Goal: Obtain resource: Obtain resource

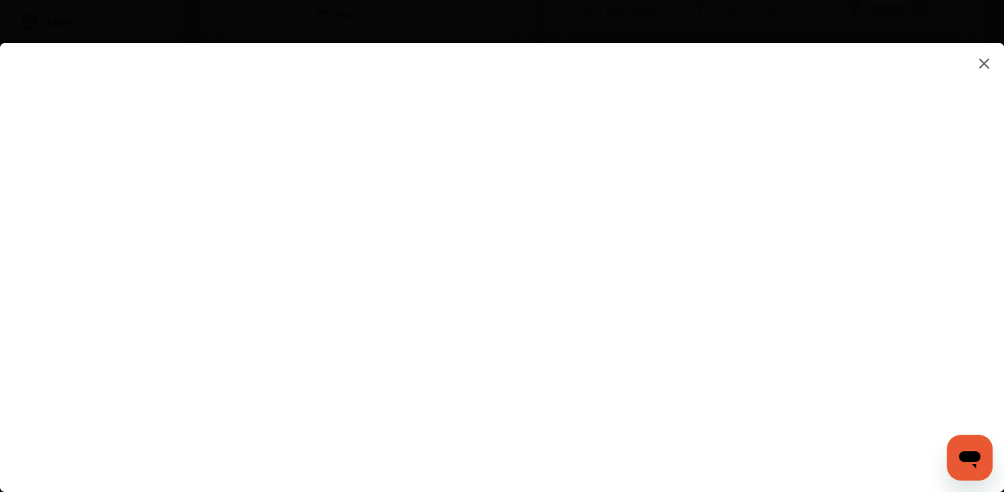
scroll to position [405, 0]
click at [674, 432] on flutter-view at bounding box center [502, 253] width 1004 height 420
type input "**********"
click at [290, 314] on flutter-view at bounding box center [502, 253] width 1004 height 420
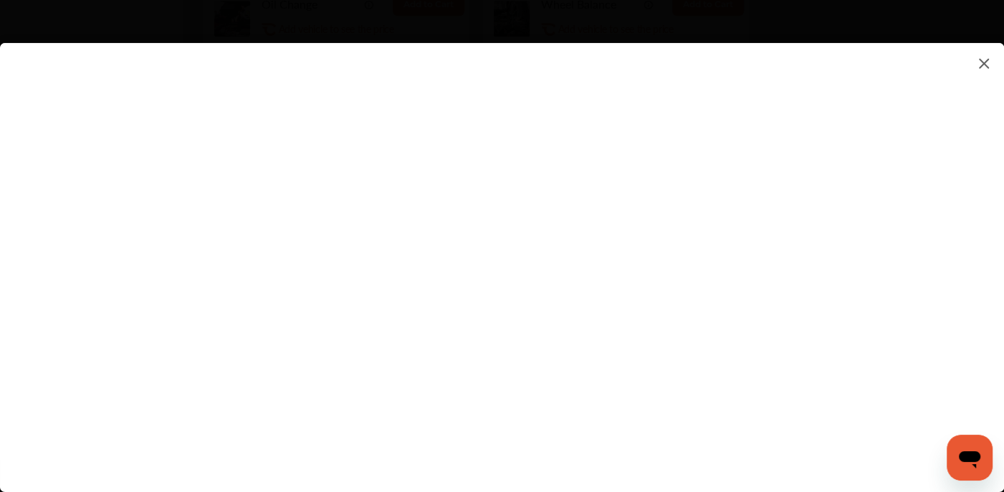
scroll to position [883, 0]
click at [981, 62] on img at bounding box center [983, 63] width 17 height 18
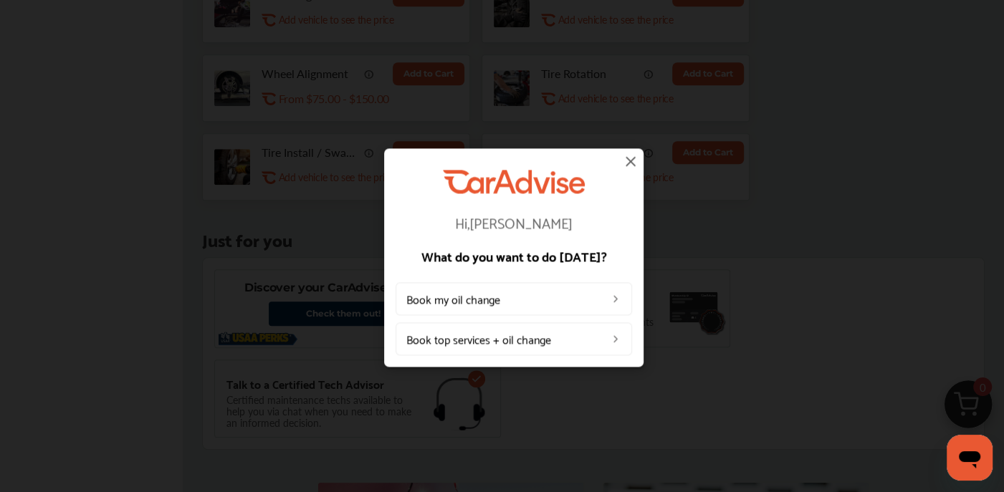
click at [627, 163] on img at bounding box center [630, 161] width 17 height 17
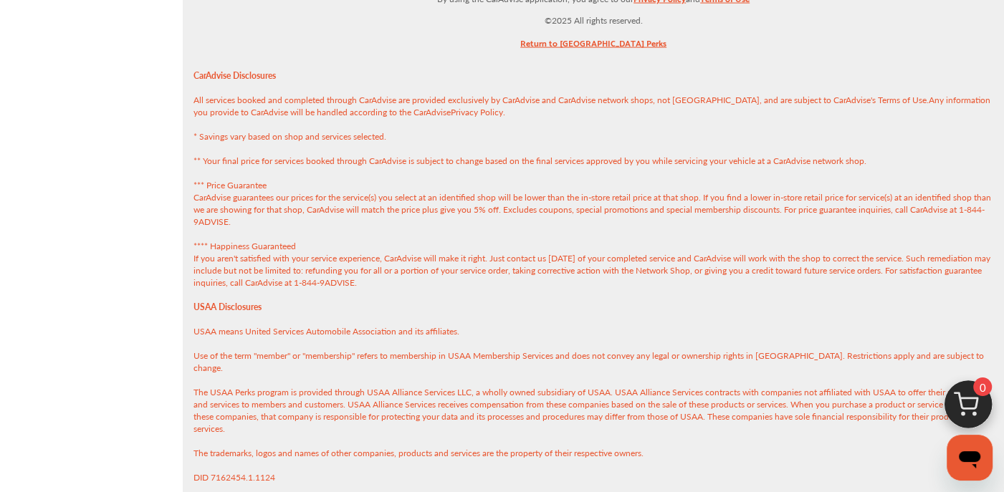
scroll to position [2265, 0]
